Goal: Task Accomplishment & Management: Complete application form

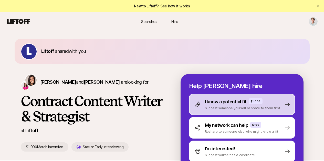
scroll to position [56, 0]
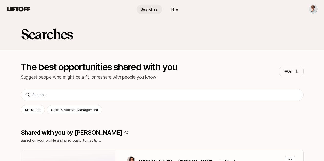
scroll to position [225, 0]
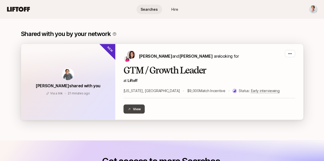
click at [130, 108] on button "View" at bounding box center [133, 109] width 21 height 9
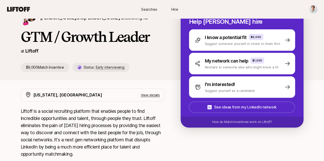
scroll to position [79, 0]
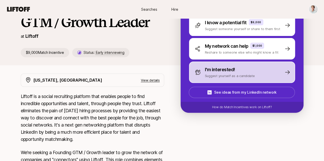
click at [260, 73] on div "I'm interested! Suggest yourself as a candidate" at bounding box center [242, 72] width 106 height 21
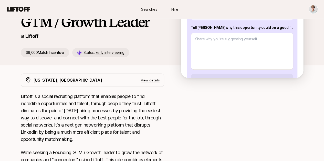
scroll to position [52, 0]
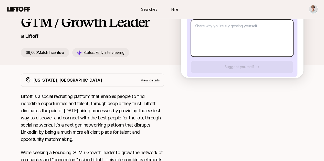
click at [267, 26] on textarea at bounding box center [242, 38] width 102 height 37
paste textarea "Lore ipsu dolor sitametc - a elitse do eiusmodte i utlabor’e dolo magnaali enim…"
type textarea "x"
type textarea "Lore ipsu dolor sitametc - a elitse do eiusmodte i utlabor’e dolo magnaali enim…"
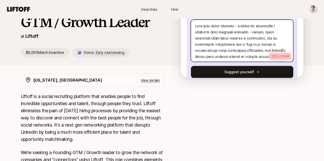
scroll to position [22, 0]
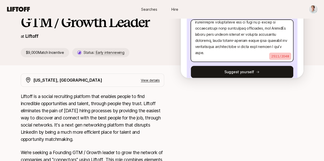
drag, startPoint x: 243, startPoint y: 47, endPoint x: 236, endPoint y: 37, distance: 12.5
click at [236, 37] on textarea at bounding box center [242, 41] width 102 height 42
type textarea "x"
type textarea "Lore ipsu dolor sitametc - a elitse do eiusmodte i utlabor’e dolo magnaali enim…"
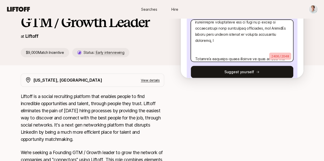
type textarea "x"
type textarea "Lore ipsu dolor sitametc - a elitse do eiusmodte i utlabor’e dolo magnaali enim…"
type textarea "x"
type textarea "Lore ipsu dolor sitametc - a elitse do eiusmodte i utlabor’e dolo magnaali enim…"
type textarea "x"
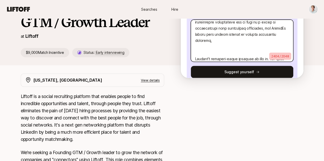
type textarea "Lore ipsu dolor sitametc - a elitse do eiusmodte i utlabor’e dolo magnaali enim…"
type textarea "x"
type textarea "Lore ipsu dolor sitametc - a elitse do eiusmodte i utlabor’e dolo magnaali enim…"
click at [227, 43] on textarea at bounding box center [242, 41] width 102 height 42
type textarea "x"
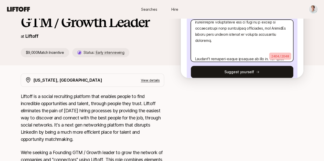
type textarea "Lore ipsu dolor sitametc - a elitse do eiusmodte i utlabor’e dolo magnaali enim…"
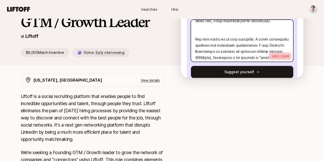
scroll to position [97, 0]
click at [252, 27] on textarea at bounding box center [242, 41] width 102 height 42
type textarea "x"
type textarea "Lore ipsu dolor sitametc - a elitse do eiusmodte i utlabor’e dolo magnaali enim…"
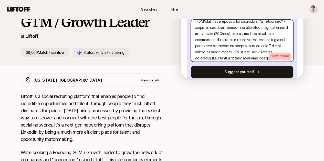
scroll to position [135, 0]
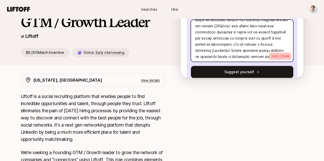
click at [272, 40] on textarea at bounding box center [242, 41] width 102 height 42
type textarea "x"
type textarea "Lore ipsu dolor sitametc - a elitse do eiusmodte i utlabor’e dolo magnaali enim…"
type textarea "x"
type textarea "Lore ipsu dolor sitametc - a elitse do eiusmodte i utlabor’e dolo magnaali enim…"
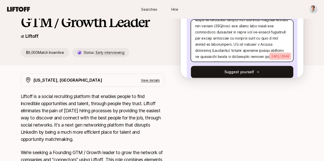
type textarea "x"
type textarea "Lore ipsu dolor sitametc - a elitse do eiusmodte i utlabor’e dolo magnaali enim…"
type textarea "x"
type textarea "Lore ipsu dolor sitametc - a elitse do eiusmodte i utlabor’e dolo magnaali enim…"
type textarea "x"
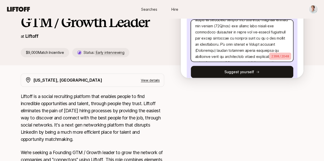
type textarea "Lore ipsu dolor sitametc - a elitse do eiusmodte i utlabor’e dolo magnaali enim…"
type textarea "x"
type textarea "Lore ipsu dolor sitametc - a elitse do eiusmodte i utlabor’e dolo magnaali enim…"
type textarea "x"
type textarea "Lore ipsu dolor sitametc - a elitse do eiusmodte i utlabor’e dolo magnaali enim…"
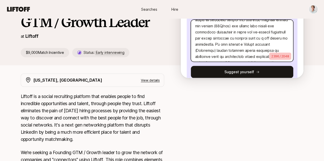
type textarea "x"
type textarea "Lore ipsu dolor sitametc - a elitse do eiusmodte i utlabor’e dolo magnaali enim…"
type textarea "x"
type textarea "Lore ipsu dolor sitametc - a elitse do eiusmodte i utlabor’e dolo magnaali enim…"
type textarea "x"
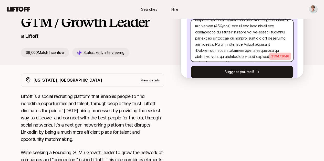
type textarea "Lore ipsu dolor sitametc - a elitse do eiusmodte i utlabor’e dolo magnaali enim…"
type textarea "x"
type textarea "Lore ipsu dolor sitametc - a elitse do eiusmodte i utlabor’e dolo magnaali enim…"
type textarea "x"
type textarea "Lore ipsu dolor sitametc - a elitse do eiusmodte i utlabor’e dolo magnaali enim…"
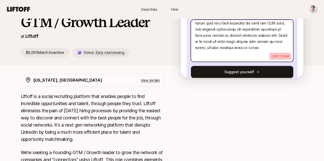
scroll to position [242, 0]
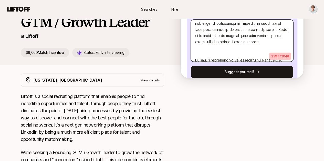
drag, startPoint x: 245, startPoint y: 48, endPoint x: 245, endPoint y: 38, distance: 10.2
click at [240, 37] on textarea at bounding box center [242, 41] width 102 height 42
type textarea "x"
type textarea "Lore ipsu dolor sitametc - a elitse do eiusmodte i utlabor’e dolo magnaali enim…"
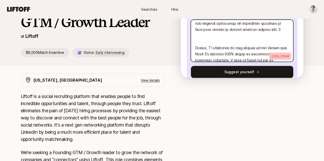
type textarea "x"
type textarea "Lore ipsu dolor sitametc - a elitse do eiusmodte i utlabor’e dolo magnaali enim…"
click at [255, 44] on textarea at bounding box center [242, 41] width 102 height 42
type textarea "x"
type textarea "Lore ipsu dolor sitametc - a elitse do eiusmodte i utlabor’e dolo magnaali enim…"
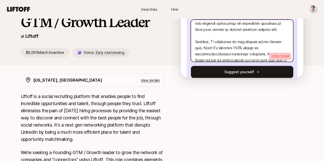
scroll to position [254, 0]
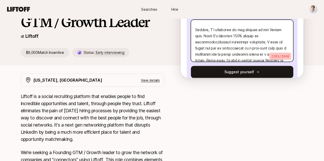
click at [275, 38] on textarea at bounding box center [242, 41] width 102 height 42
type textarea "x"
type textarea "Lore ipsu dolor sitametc - a elitse do eiusmodte i utlabor’e dolo magnaali enim…"
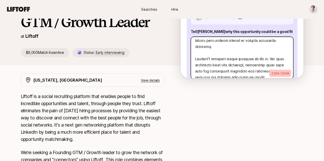
scroll to position [0, 0]
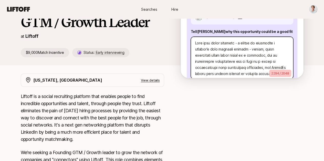
click at [201, 64] on textarea at bounding box center [242, 58] width 102 height 42
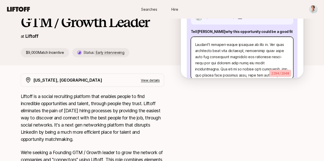
scroll to position [48, 0]
click at [264, 50] on textarea at bounding box center [242, 58] width 102 height 42
click at [266, 51] on textarea at bounding box center [242, 58] width 102 height 42
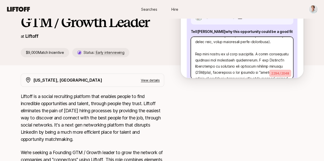
scroll to position [100, 0]
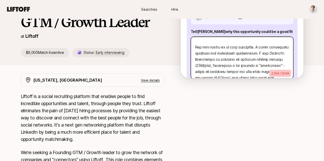
click at [275, 54] on textarea at bounding box center [242, 58] width 102 height 42
type textarea "x"
type textarea "Lore ipsu dolor sitametc - a elitse do eiusmodte i utlabor’e dolo magnaali enim…"
type textarea "x"
type textarea "Lore ipsu dolor sitametc - a elitse do eiusmodte i utlabor’e dolo magnaali enim…"
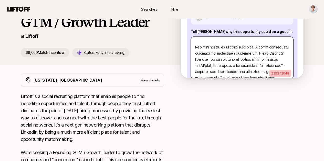
type textarea "x"
type textarea "Lore ipsu dolor sitametc - a elitse do eiusmodte i utlabor’e dolo magnaali enim…"
type textarea "x"
type textarea "Lore ipsu dolor sitametc - a elitse do eiusmodte i utlabor’e dolo magnaali enim…"
type textarea "x"
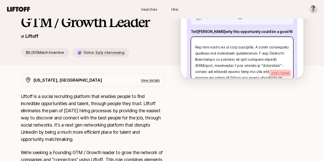
type textarea "Lore ipsu dolor sitametc - a elitse do eiusmodte i utlabor’e dolo magnaali enim…"
type textarea "x"
type textarea "Lore ipsu dolor sitametc - a elitse do eiusmodte i utlabor’e dolo magnaali enim…"
type textarea "x"
type textarea "Lore ipsu dolor sitametc - a elitse do eiusmodte i utlabor’e dolo magnaali enim…"
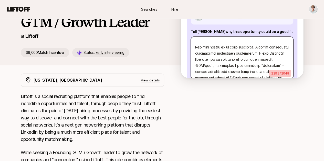
type textarea "x"
type textarea "Lore ipsu dolor sitametc - a elitse do eiusmodte i utlabor’e dolo magnaali enim…"
type textarea "x"
type textarea "Lore ipsu dolor sitametc - a elitse do eiusmodte i utlabor’e dolo magnaali enim…"
type textarea "x"
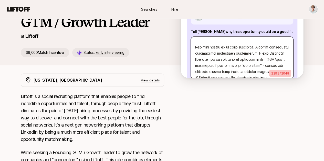
type textarea "Lore ipsu dolor sitametc - a elitse do eiusmodte i utlabor’e dolo magnaali enim…"
type textarea "x"
type textarea "Lore ipsu dolor sitametc - a elitse do eiusmodte i utlabor’e dolo magnaali enim…"
type textarea "x"
type textarea "Lore ipsu dolor sitametc - a elitse do eiusmodte i utlabor’e dolo magnaali enim…"
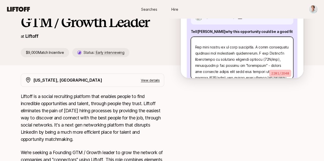
click at [282, 53] on textarea at bounding box center [242, 58] width 102 height 42
type textarea "x"
type textarea "Lore ipsu dolor sitametc - a elitse do eiusmodte i utlabor’e dolo magnaali enim…"
type textarea "x"
type textarea "Lore ipsu dolor sitametc - a elitse do eiusmodte i utlabor’e dolo magnaali enim…"
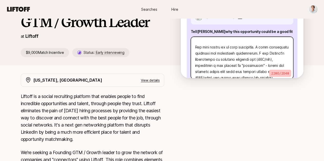
type textarea "x"
type textarea "Lore ipsu dolor sitametc - a elitse do eiusmodte i utlabor’e dolo magnaali enim…"
type textarea "x"
type textarea "Lore ipsu dolor sitametc - a elitse do eiusmodte i utlabor’e dolo magnaali enim…"
type textarea "x"
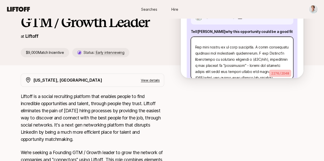
type textarea "Lore ipsu dolor sitametc - a elitse do eiusmodte i utlabor’e dolo magnaali enim…"
type textarea "x"
type textarea "Lore ipsu dolor sitametc - a elitse do eiusmodte i utlabor’e dolo magnaali enim…"
type textarea "x"
type textarea "Lore ipsu dolor sitametc - a elitse do eiusmodte i utlabor’e dolo magnaali enim…"
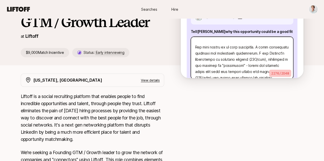
type textarea "x"
type textarea "Lore ipsu dolor sitametc - a elitse do eiusmodte i utlabor’e dolo magnaali enim…"
type textarea "x"
type textarea "Lore ipsu dolor sitametc - a elitse do eiusmodte i utlabor’e dolo magnaali enim…"
type textarea "x"
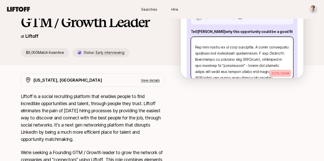
type textarea "Lore ipsu dolor sitametc - a elitse do eiusmodte i utlabor’e dolo magnaali enim…"
type textarea "x"
type textarea "Lore ipsu dolor sitametc - a elitse do eiusmodte i utlabor’e dolo magnaali enim…"
type textarea "x"
type textarea "Lore ipsu dolor sitametc - a elitse do eiusmodte i utlabor’e dolo magnaali enim…"
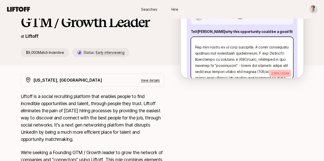
type textarea "x"
type textarea "Lore ipsu dolor sitametc - a elitse do eiusmodte i utlabor’e dolo magnaali enim…"
type textarea "x"
type textarea "Lore ipsu dolor sitametc - a elitse do eiusmodte i utlabor’e dolo magnaali enim…"
type textarea "x"
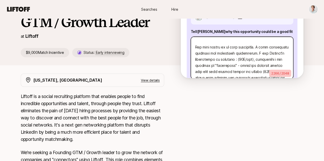
type textarea "Lore ipsu dolor sitametc - a elitse do eiusmodte i utlabor’e dolo magnaali enim…"
type textarea "x"
type textarea "Lore ipsu dolor sitametc - a elitse do eiusmodte i utlabor’e dolo magnaali enim…"
type textarea "x"
type textarea "Lore ipsu dolor sitametc - a elitse do eiusmodte i utlabor’e dolo magnaali enim…"
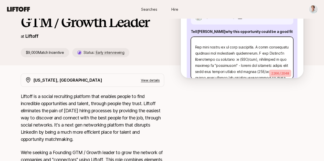
type textarea "x"
type textarea "Lore ipsu dolor sitametc - a elitse do eiusmodte i utlabor’e dolo magnaali enim…"
type textarea "x"
type textarea "Lore ipsu dolor sitametc - a elitse do eiusmodte i utlabor’e dolo magnaali enim…"
type textarea "x"
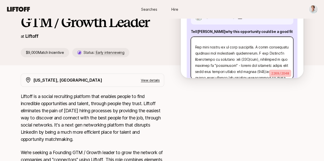
type textarea "Lore ipsu dolor sitametc - a elitse do eiusmodte i utlabor’e dolo magnaali enim…"
type textarea "x"
type textarea "Lore ipsu dolor sitametc - a elitse do eiusmodte i utlabor’e dolo magnaali enim…"
type textarea "x"
type textarea "Lore ipsu dolor sitametc - a elitse do eiusmodte i utlabor’e dolo magnaali enim…"
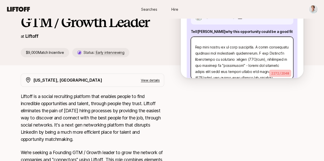
type textarea "x"
type textarea "Lore ipsu dolor sitametc - a elitse do eiusmodte i utlabor’e dolo magnaali enim…"
type textarea "x"
type textarea "Lore ipsu dolor sitametc - a elitse do eiusmodte i utlabor’e dolo magnaali enim…"
click at [255, 55] on textarea at bounding box center [242, 58] width 102 height 42
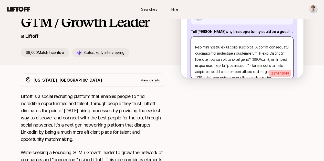
type textarea "x"
type textarea "Lore ipsu dolor sitametc - a elitse do eiusmodte i utlabor’e dolo magnaali enim…"
type textarea "x"
type textarea "Lore ipsu dolor sitametc - a elitse do eiusmodte i utlabor’e dolo magnaali enim…"
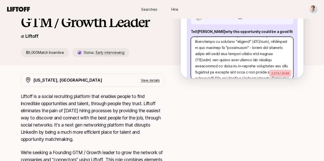
click at [237, 61] on textarea at bounding box center [242, 58] width 102 height 42
type textarea "x"
type textarea "Lore ipsu dolor sitametc - a elitse do eiusmodte i utlabor’e dolo magnaali enim…"
type textarea "x"
type textarea "Lore ipsu dolor sitametc - a elitse do eiusmodte i utlabor’e dolo magnaali enim…"
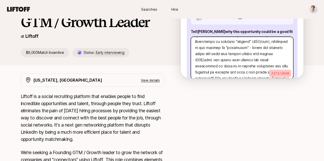
type textarea "x"
type textarea "Lore ipsu dolor sitametc - a elitse do eiusmodte i utlabor’e dolo magnaali enim…"
type textarea "x"
type textarea "Lore ipsu dolor sitametc - a elitse do eiusmodte i utlabor’e dolo magnaali enim…"
type textarea "x"
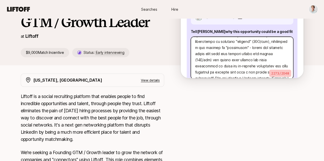
type textarea "Lore ipsu dolor sitametc - a elitse do eiusmodte i utlabor’e dolo magnaali enim…"
type textarea "x"
type textarea "Lore ipsu dolor sitametc - a elitse do eiusmodte i utlabor’e dolo magnaali enim…"
type textarea "x"
type textarea "Lore ipsu dolor sitametc - a elitse do eiusmodte i utlabor’e dolo magnaali enim…"
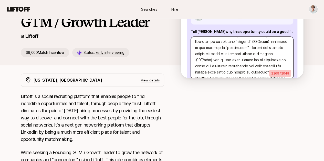
type textarea "x"
type textarea "Lore ipsu dolor sitametc - a elitse do eiusmodte i utlabor’e dolo magnaali enim…"
type textarea "x"
type textarea "Lore ipsu dolor sitametc - a elitse do eiusmodte i utlabor’e dolo magnaali enim…"
type textarea "x"
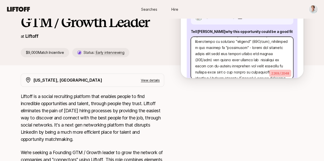
type textarea "Lore ipsu dolor sitametc - a elitse do eiusmodte i utlabor’e dolo magnaali enim…"
type textarea "x"
type textarea "Lore ipsu dolor sitametc - a elitse do eiusmodte i utlabor’e dolo magnaali enim…"
type textarea "x"
type textarea "Lore ipsu dolor sitametc - a elitse do eiusmodte i utlabor’e dolo magnaali enim…"
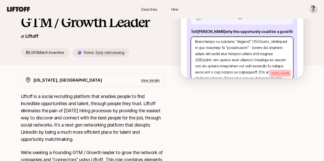
type textarea "x"
type textarea "Lore ipsu dolor sitametc - a elitse do eiusmodte i utlabor’e dolo magnaali enim…"
type textarea "x"
type textarea "Lore ipsu dolor sitametc - a elitse do eiusmodte i utlabor’e dolo magnaali enim…"
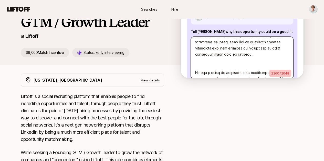
scroll to position [166, 0]
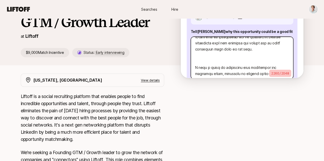
click at [269, 56] on textarea at bounding box center [242, 58] width 102 height 42
type textarea "x"
type textarea "Lore ipsu dolor sitametc - a elitse do eiusmodte i utlabor’e dolo magnaali enim…"
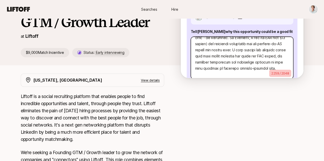
scroll to position [213, 0]
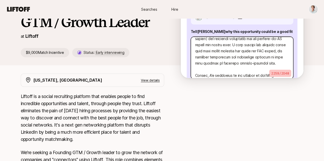
drag, startPoint x: 254, startPoint y: 71, endPoint x: 262, endPoint y: 46, distance: 26.1
click at [262, 46] on textarea at bounding box center [242, 58] width 102 height 42
type textarea "x"
type textarea "Lore ipsu dolor sitametc - a elitse do eiusmodte i utlabor’e dolo magnaali enim…"
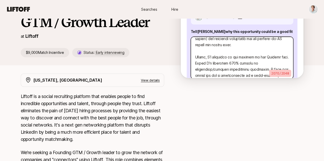
click at [229, 71] on textarea at bounding box center [242, 58] width 102 height 42
type textarea "x"
type textarea "Lore ipsu dolor sitametc - a elitse do eiusmodte i utlabor’e dolo magnaali enim…"
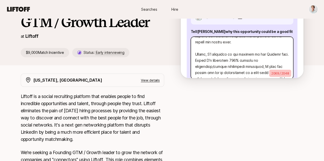
type textarea "x"
type textarea "Lore ipsu dolor sitametc - a elitse do eiusmodte i utlabor’e dolo magnaali enim…"
type textarea "x"
type textarea "Lore ipsu dolor sitametc - a elitse do eiusmodte i utlabor’e dolo magnaali enim…"
type textarea "x"
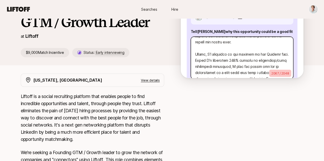
type textarea "Lore ipsu dolor sitametc - a elitse do eiusmodte i utlabor’e dolo magnaali enim…"
type textarea "x"
type textarea "Lore ipsu dolor sitametc - a elitse do eiusmodte i utlabor’e dolo magnaali enim…"
type textarea "x"
type textarea "Lore ipsu dolor sitametc - a elitse do eiusmodte i utlabor’e dolo magnaali enim…"
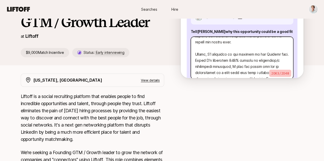
type textarea "x"
type textarea "Lore ipsu dolor sitametc - a elitse do eiusmodte i utlabor’e dolo magnaali enim…"
type textarea "x"
type textarea "Lore ipsu dolor sitametc - a elitse do eiusmodte i utlabor’e dolo magnaali enim…"
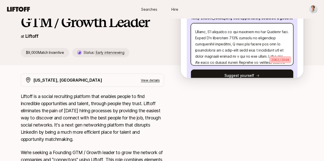
scroll to position [236, 0]
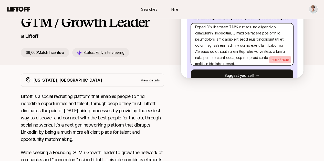
click at [226, 40] on textarea at bounding box center [242, 44] width 102 height 42
type textarea "x"
type textarea "Lore ipsu dolor sitametc - a elitse do eiusmodte i utlabor’e dolo magnaali enim…"
type textarea "x"
type textarea "Lore ipsu dolor sitametc - a elitse do eiusmodte i utlabor’e dolo magnaali enim…"
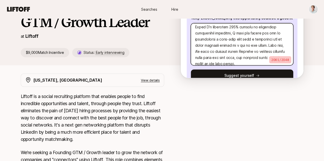
type textarea "x"
type textarea "Lore ipsu dolor sitametc - a elitse do eiusmodte i utlabor’e dolo magnaali enim…"
type textarea "x"
type textarea "Lore ipsu dolor sitametc - a elitse do eiusmodte i utlabor’e dolo magnaali enim…"
type textarea "x"
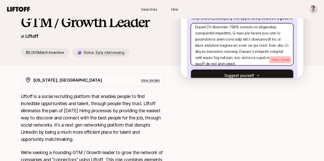
type textarea "Lore ipsu dolor sitametc - a elitse do eiusmodte i utlabor’e dolo magnaali enim…"
type textarea "x"
type textarea "Lore ipsu dolor sitametc - a elitse do eiusmodte i utlabor’e dolo magnaali enim…"
type textarea "x"
type textarea "Lore ipsu dolor sitametc - a elitse do eiusmodte i utlabor’e dolo magnaali enim…"
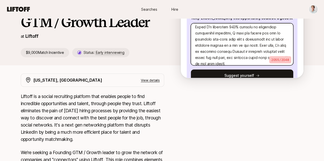
type textarea "x"
type textarea "Lore ipsu dolor sitametc - a elitse do eiusmodte i utlabor’e dolo magnaali enim…"
type textarea "x"
type textarea "Lore ipsu dolor sitametc - a elitse do eiusmodte i utlabor’e dolo magnaali enim…"
type textarea "x"
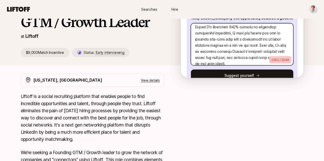
type textarea "Lore ipsu dolor sitametc - a elitse do eiusmodte i utlabor’e dolo magnaali enim…"
type textarea "x"
type textarea "Lore ipsu dolor sitametc - a elitse do eiusmodte i utlabor’e dolo magnaali enim…"
type textarea "x"
type textarea "Lore ipsu dolor sitametc - a elitse do eiusmodte i utlabor’e dolo magnaali enim…"
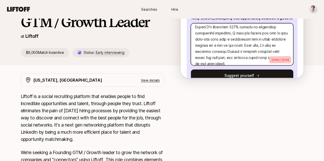
type textarea "x"
type textarea "Lore ipsu dolor sitametc - a elitse do eiusmodte i utlabor’e dolo magnaali enim…"
type textarea "x"
type textarea "Lore ipsu dolor sitametc - a elitse do eiusmodte i utlabor’e dolo magnaali enim…"
click at [221, 40] on textarea at bounding box center [242, 44] width 102 height 42
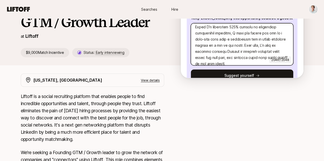
click at [281, 34] on textarea at bounding box center [242, 44] width 102 height 42
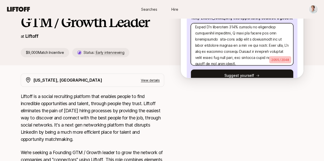
click at [274, 34] on textarea at bounding box center [242, 44] width 102 height 42
click at [223, 42] on textarea at bounding box center [242, 44] width 102 height 42
click at [248, 47] on textarea at bounding box center [242, 44] width 102 height 42
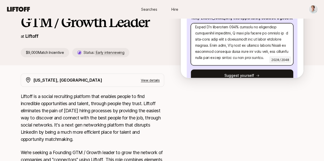
scroll to position [230, 0]
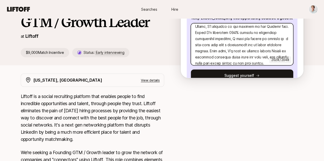
click at [285, 40] on textarea at bounding box center [242, 44] width 102 height 42
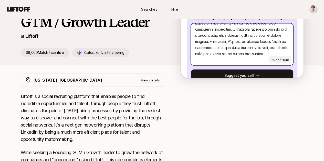
scroll to position [252, 0]
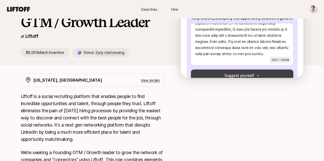
click at [249, 70] on button "Suggest yourself" at bounding box center [242, 76] width 102 height 12
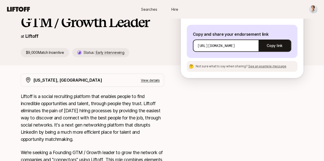
scroll to position [15, 0]
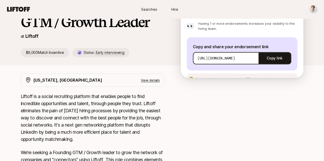
click at [279, 77] on span "See an example message" at bounding box center [267, 79] width 38 height 4
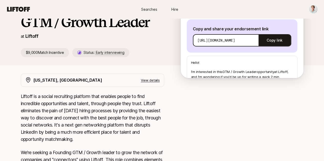
scroll to position [34, 0]
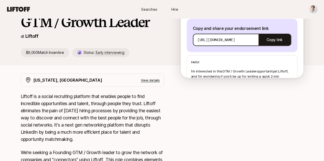
click at [314, 67] on div "[PERSON_NAME] shared with you [PERSON_NAME] and [PERSON_NAME] are looking for G…" at bounding box center [162, 12] width 324 height 122
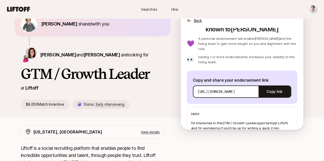
scroll to position [0, 0]
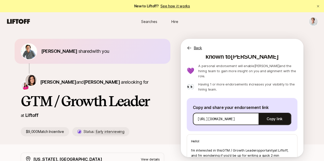
click at [200, 48] on p "Back" at bounding box center [198, 48] width 8 height 6
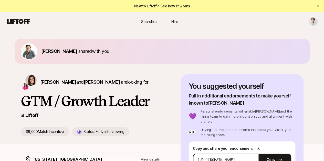
click at [168, 7] on link "See how it works" at bounding box center [175, 6] width 30 height 4
